Goal: Check status: Check status

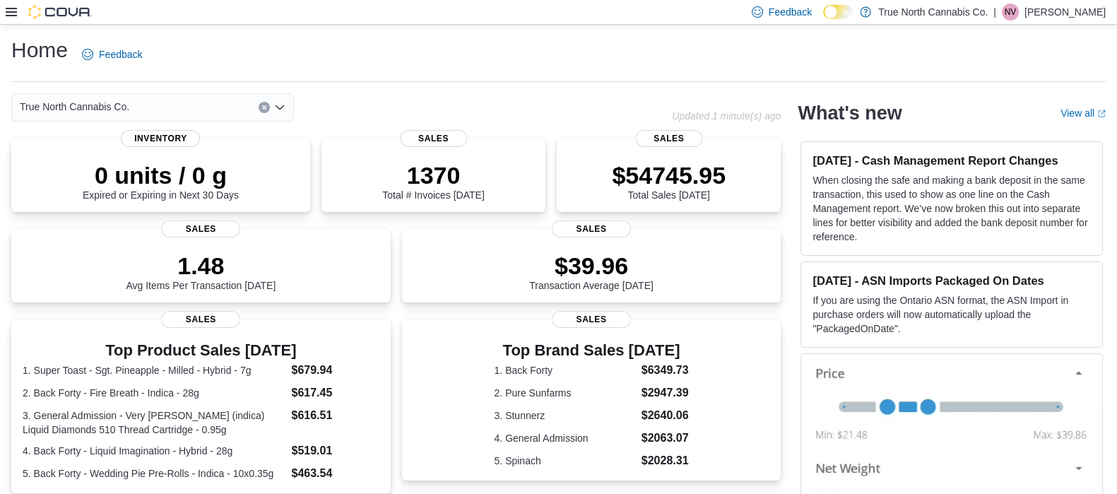
click at [281, 106] on icon "Open list of options" at bounding box center [279, 107] width 11 height 11
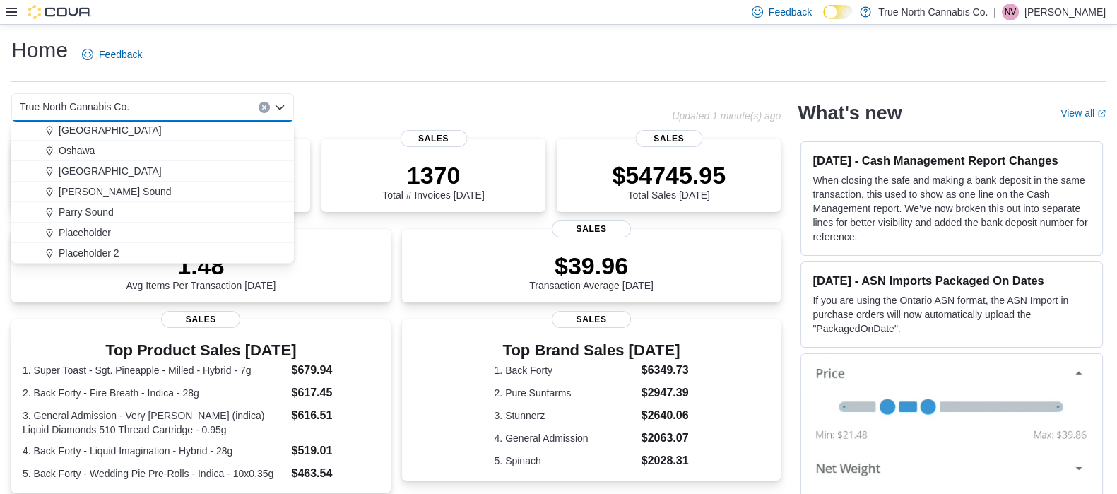
scroll to position [802, 0]
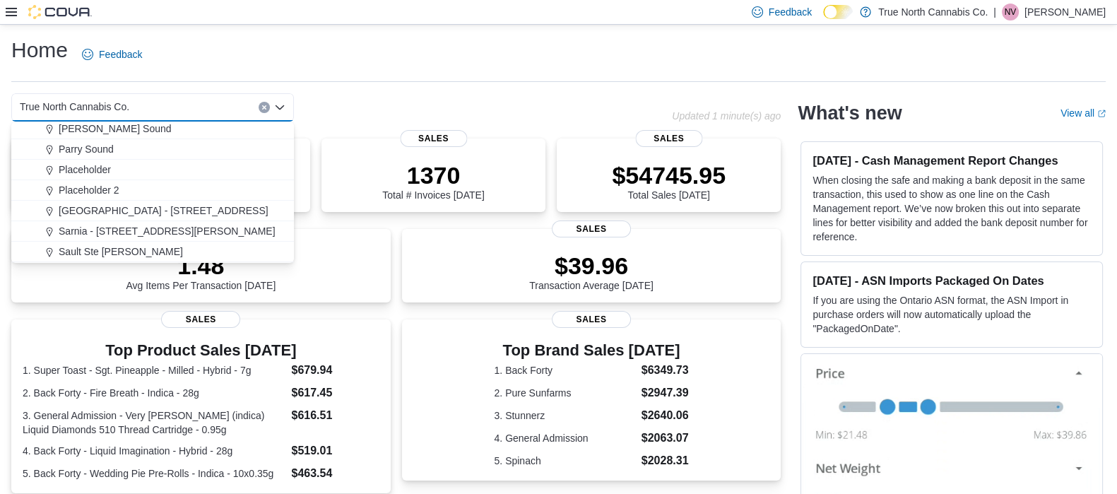
drag, startPoint x: 118, startPoint y: 225, endPoint x: 66, endPoint y: 235, distance: 52.5
click at [66, 235] on span "Sarnia - [STREET_ADDRESS][PERSON_NAME]" at bounding box center [167, 231] width 217 height 14
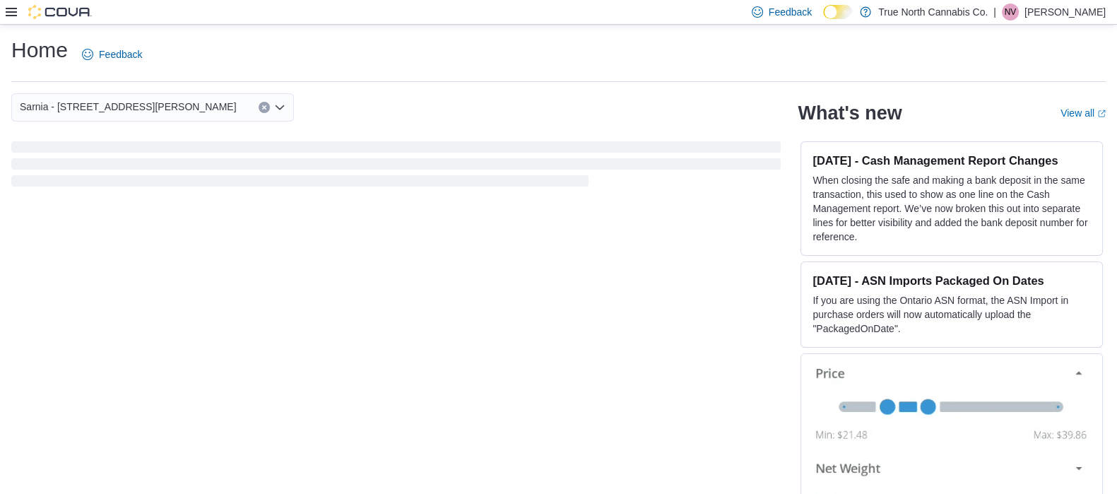
scroll to position [26, 0]
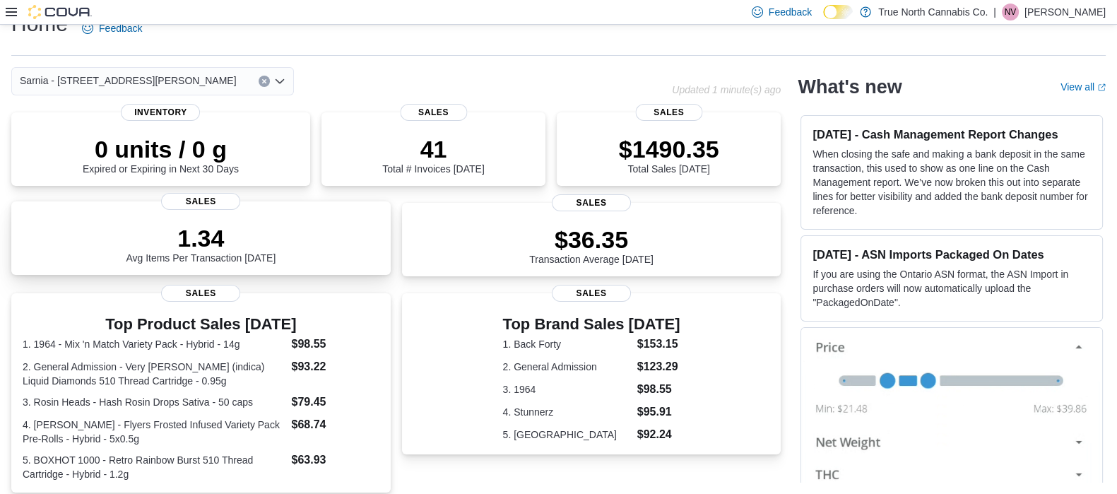
click at [350, 237] on div "1.34 Avg Items Per Transaction Today" at bounding box center [201, 240] width 357 height 45
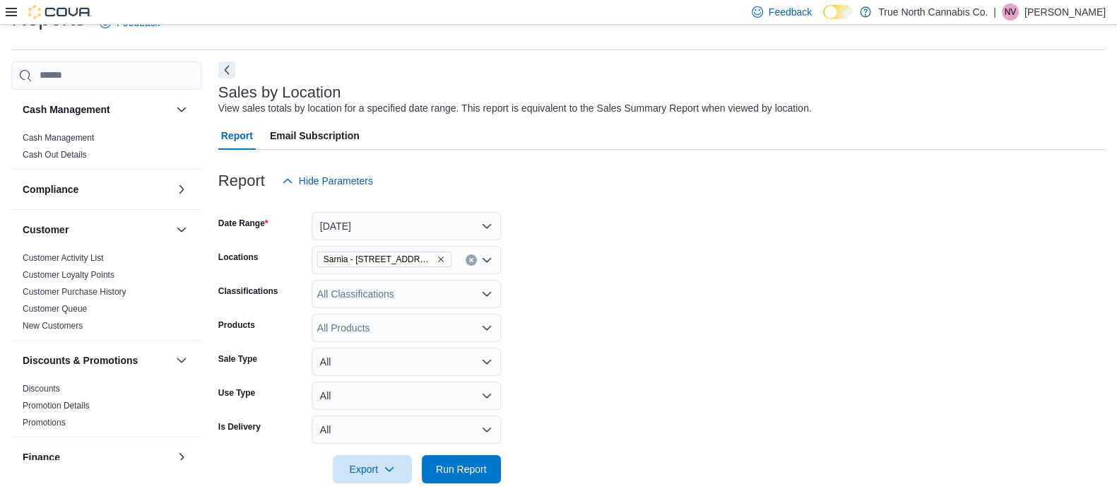
scroll to position [132, 0]
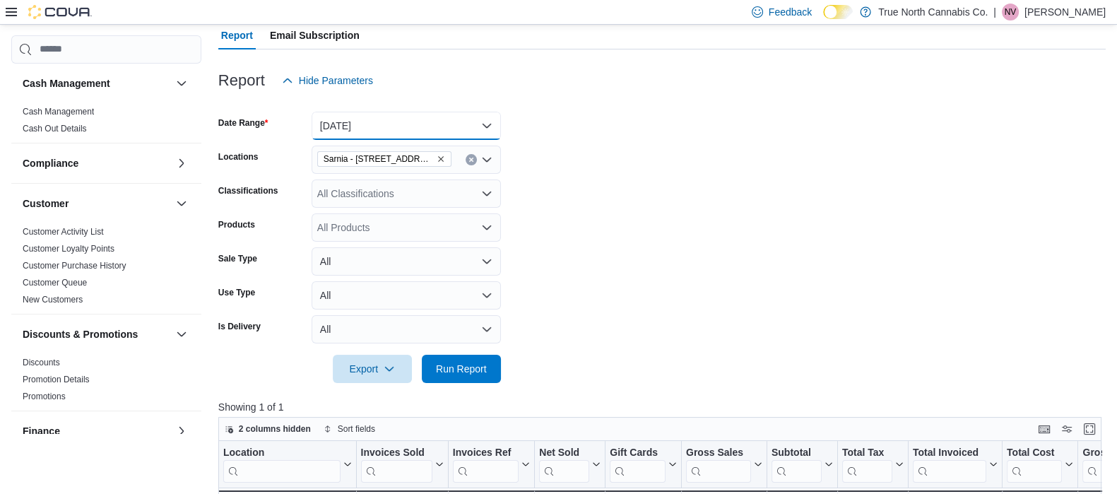
click at [485, 124] on button "[DATE]" at bounding box center [406, 126] width 189 height 28
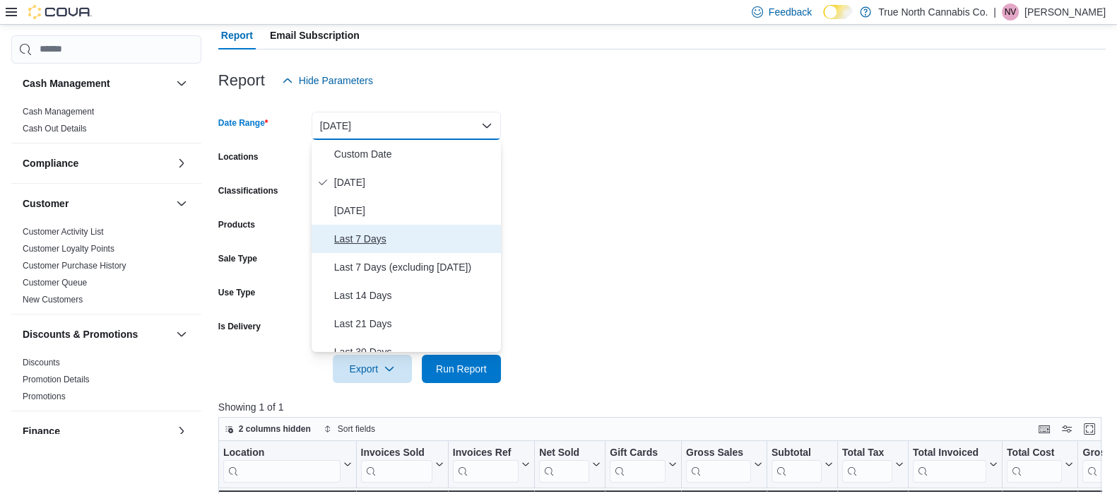
click at [368, 232] on span "Last 7 Days" at bounding box center [414, 238] width 161 height 17
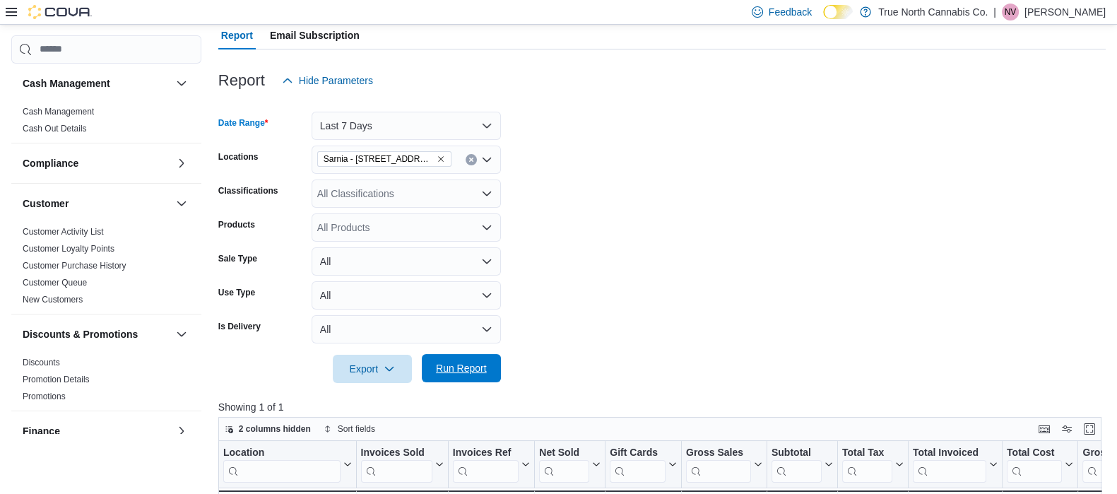
click at [458, 358] on span "Run Report" at bounding box center [461, 368] width 62 height 28
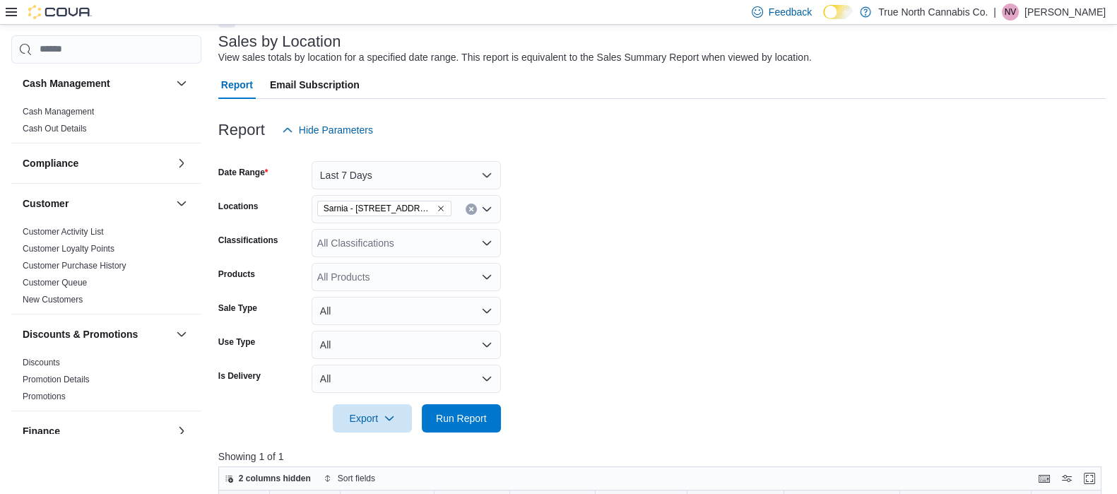
scroll to position [81, 0]
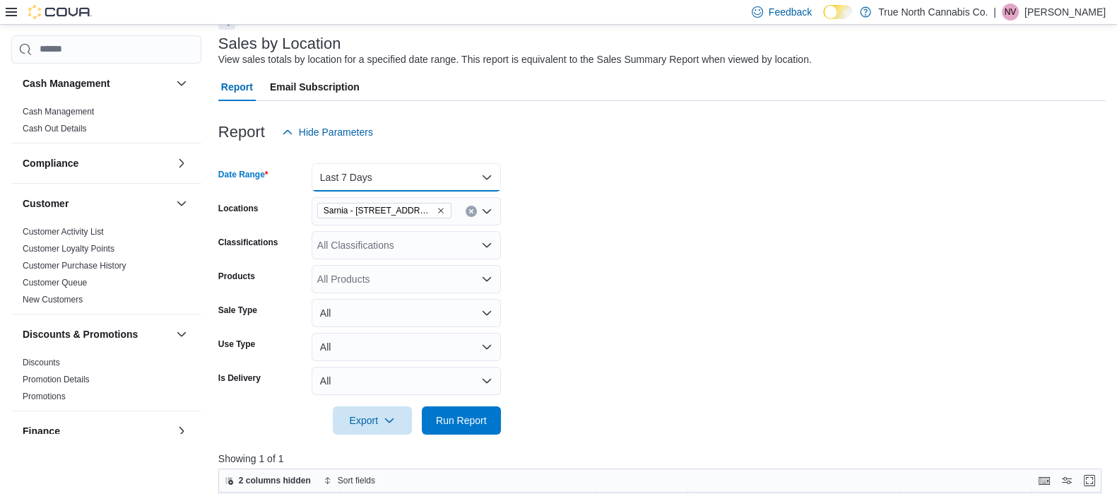
click at [394, 177] on button "Last 7 Days" at bounding box center [406, 177] width 189 height 28
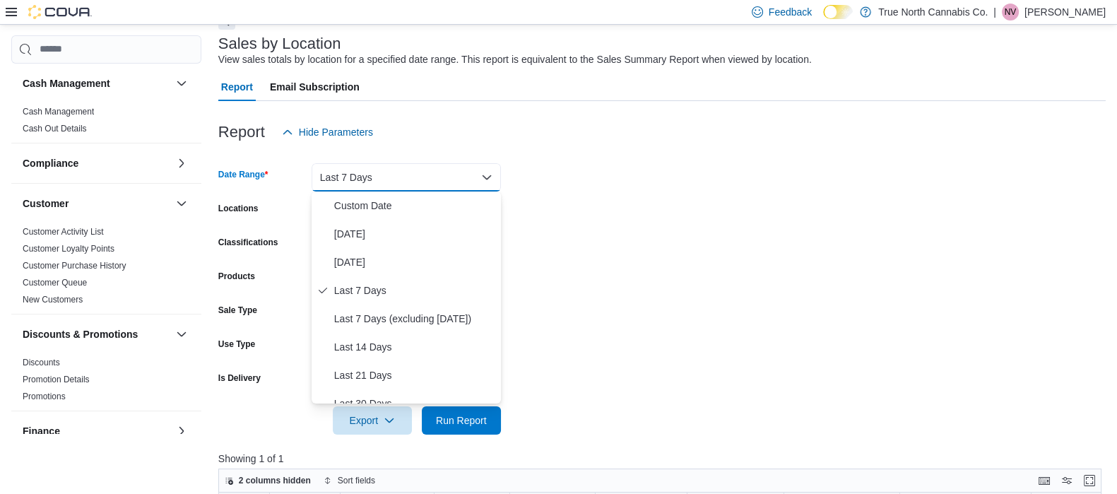
click at [684, 185] on form "Date Range Last 7 Days Locations [GEOGRAPHIC_DATA] - [STREET_ADDRESS][PERSON_NA…" at bounding box center [661, 290] width 887 height 288
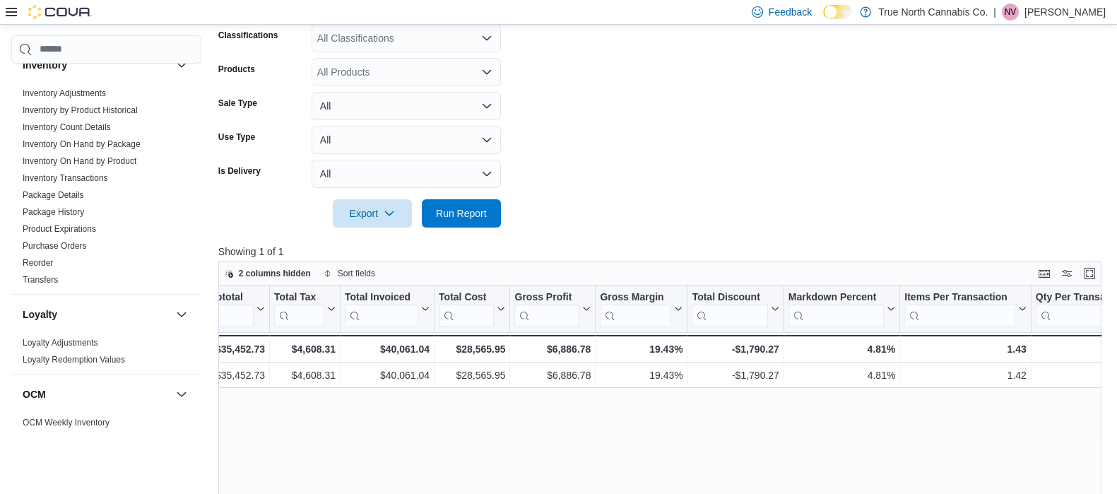
scroll to position [398, 0]
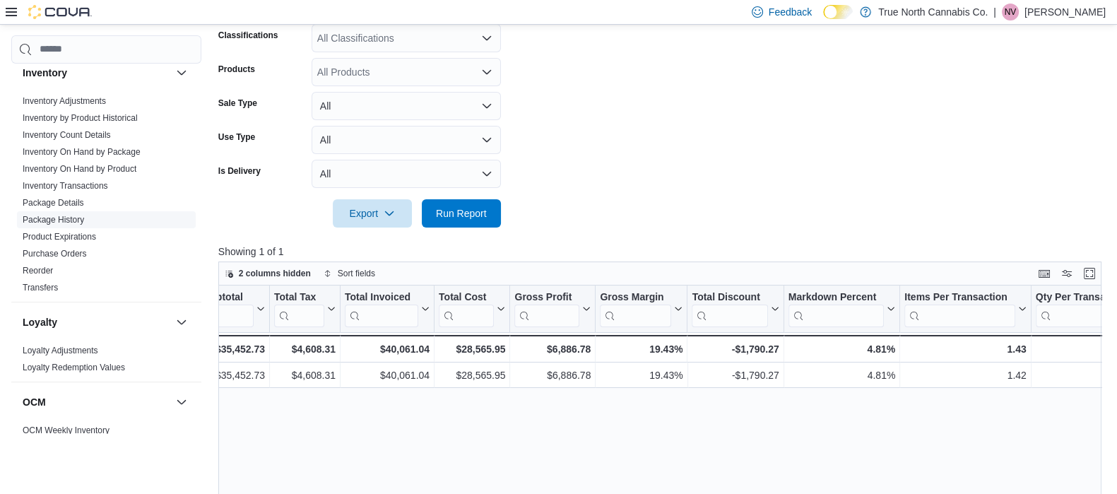
click at [71, 215] on link "Package History" at bounding box center [53, 220] width 61 height 10
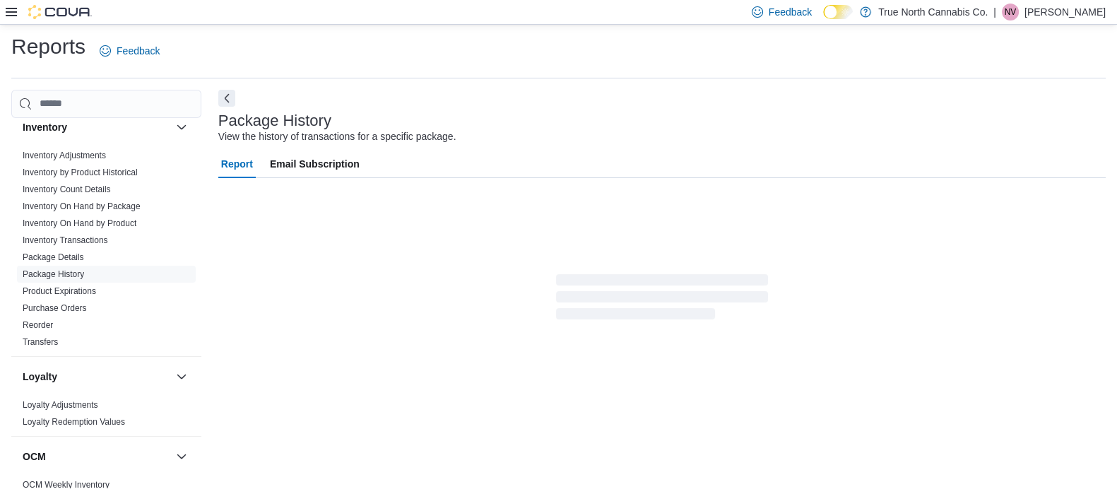
scroll to position [9, 0]
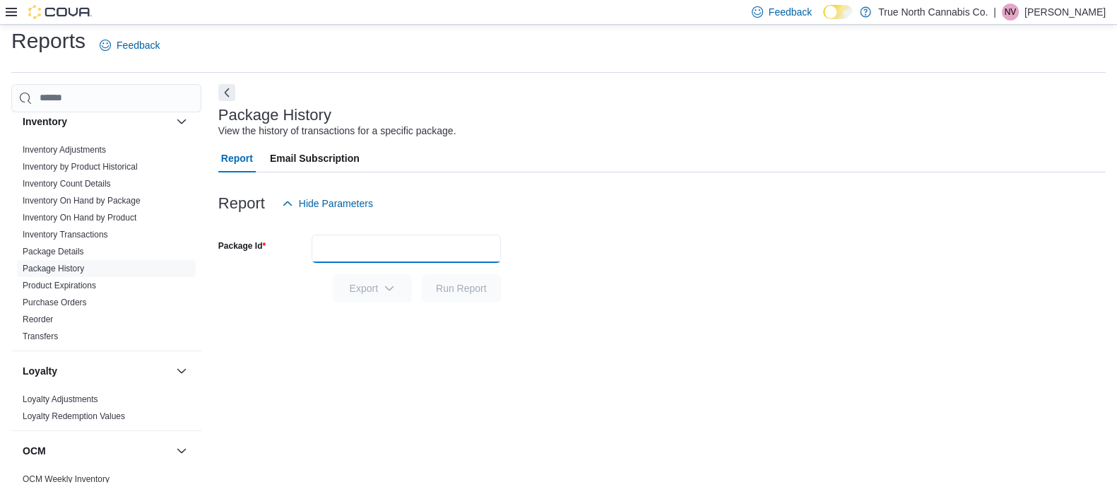
drag, startPoint x: 360, startPoint y: 249, endPoint x: 379, endPoint y: 260, distance: 21.8
click at [379, 260] on input "Package Id" at bounding box center [406, 249] width 189 height 28
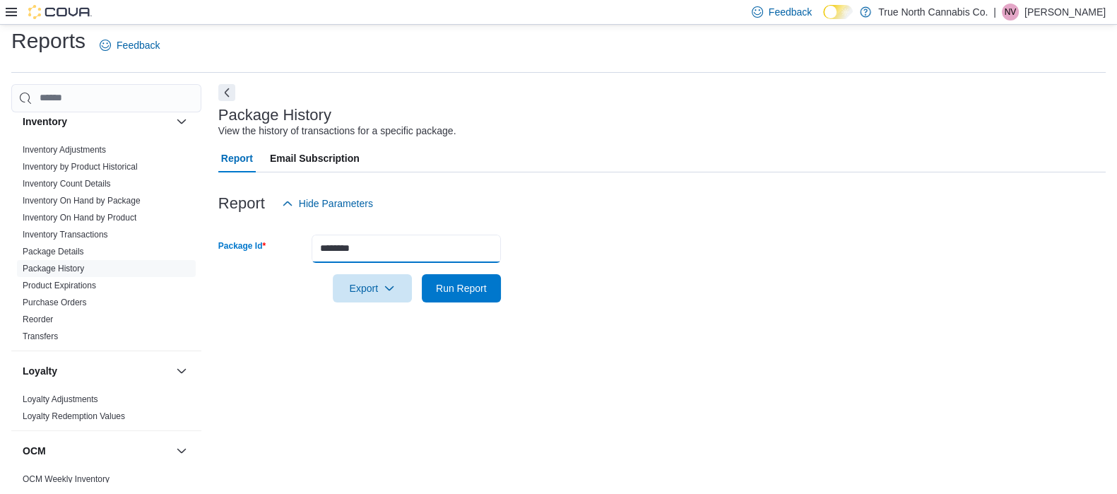
type input "********"
click at [422, 274] on button "Run Report" at bounding box center [461, 288] width 79 height 28
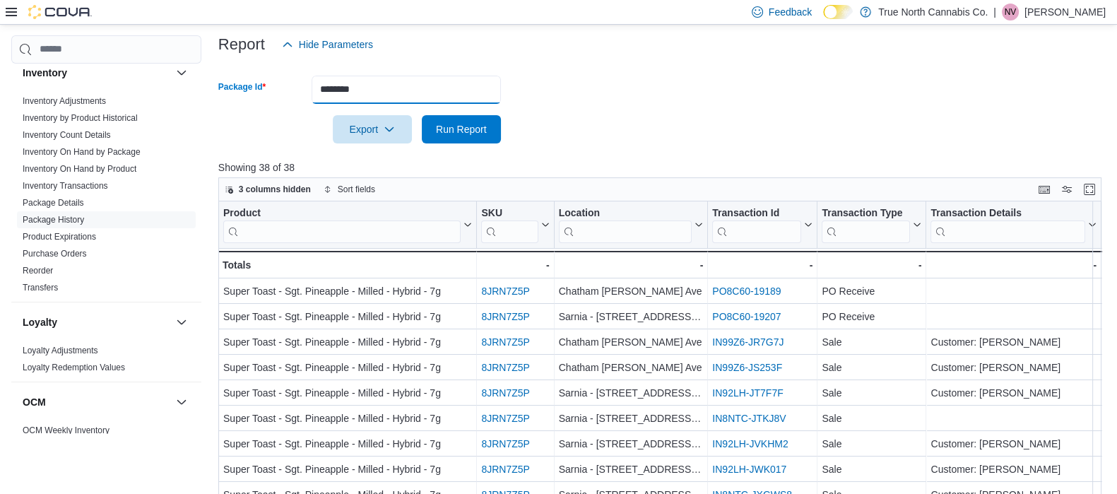
scroll to position [180, 0]
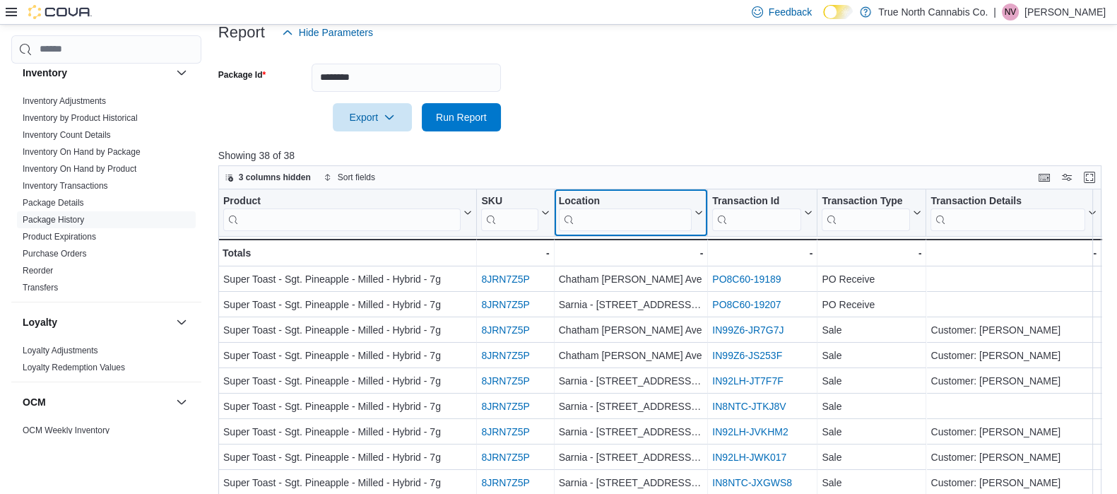
click at [585, 223] on input "search" at bounding box center [625, 219] width 134 height 23
type input "******"
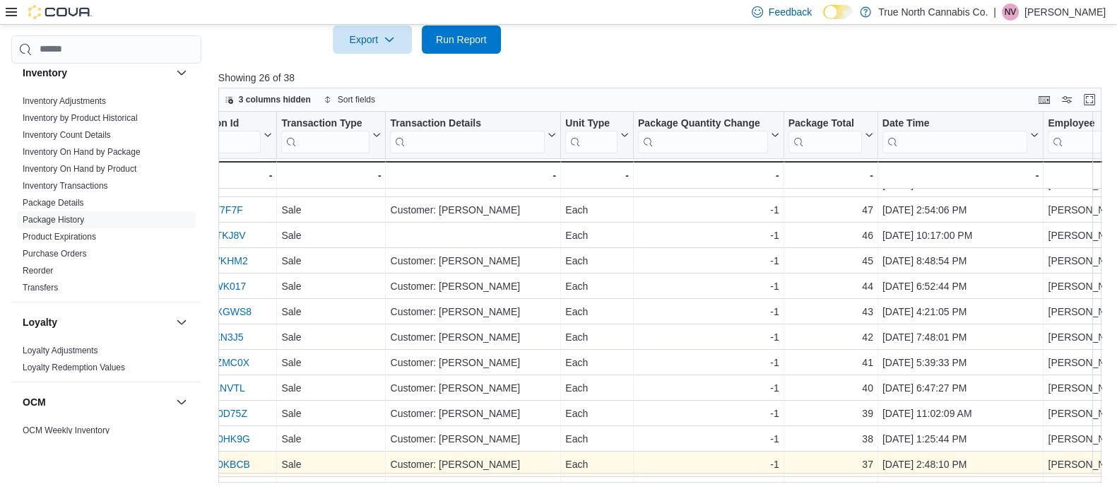
scroll to position [0, 540]
